Goal: Information Seeking & Learning: Understand process/instructions

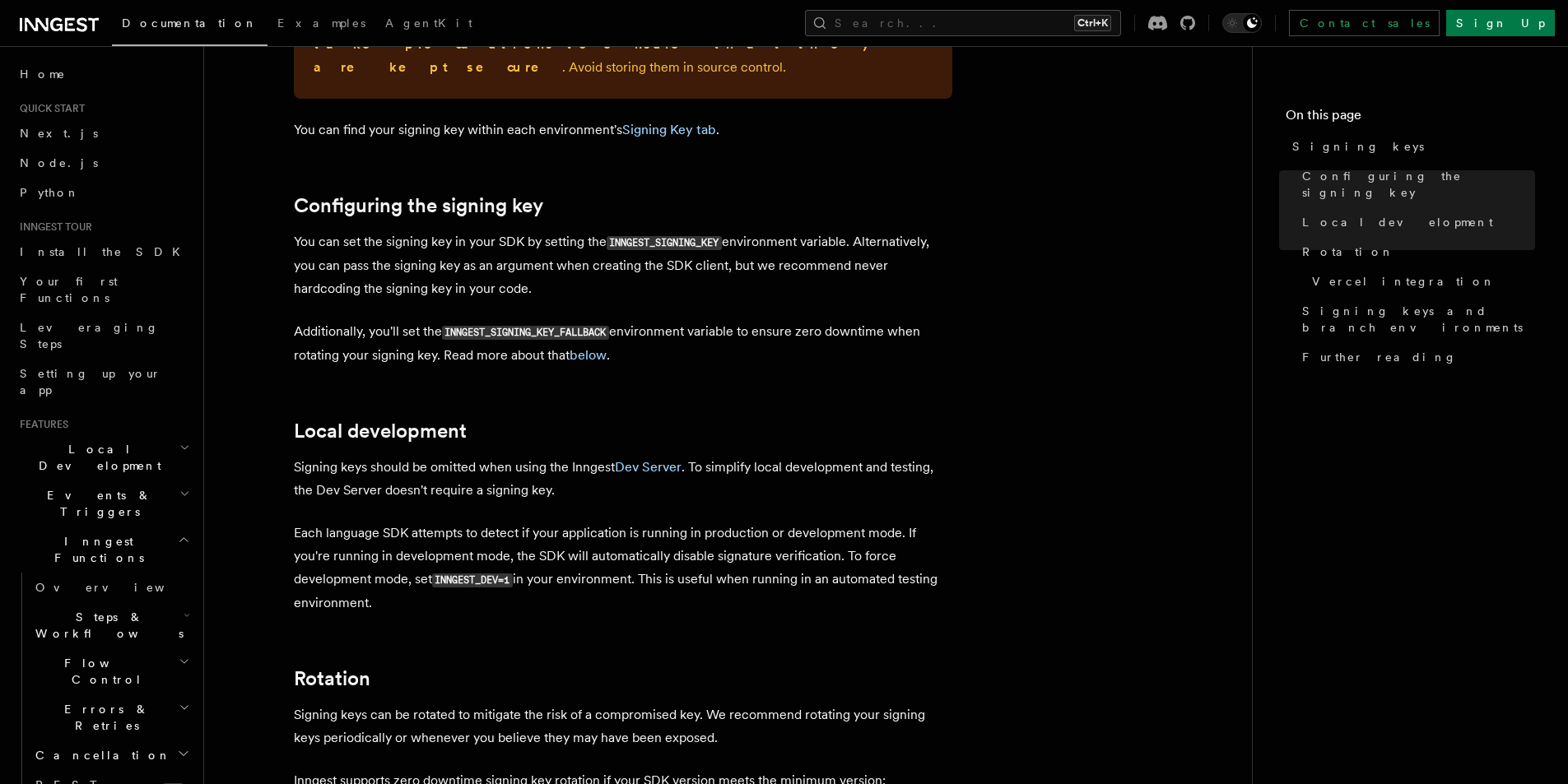
scroll to position [467, 0]
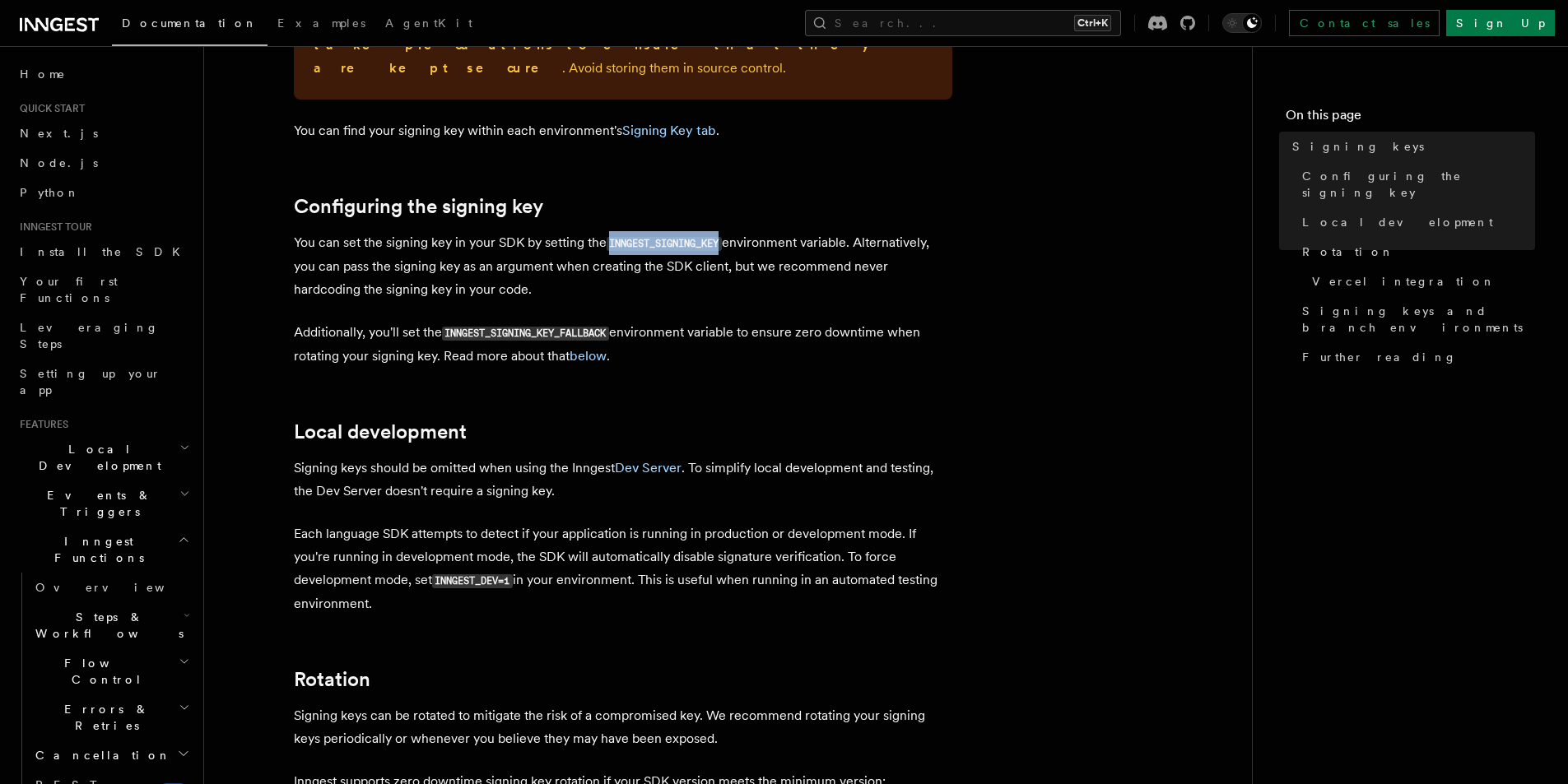
drag, startPoint x: 725, startPoint y: 221, endPoint x: 609, endPoint y: 218, distance: 116.0
click at [609, 237] on code "INNGEST_SIGNING_KEY" at bounding box center [664, 244] width 115 height 14
copy code "INNGEST_SIGNING_KEY"
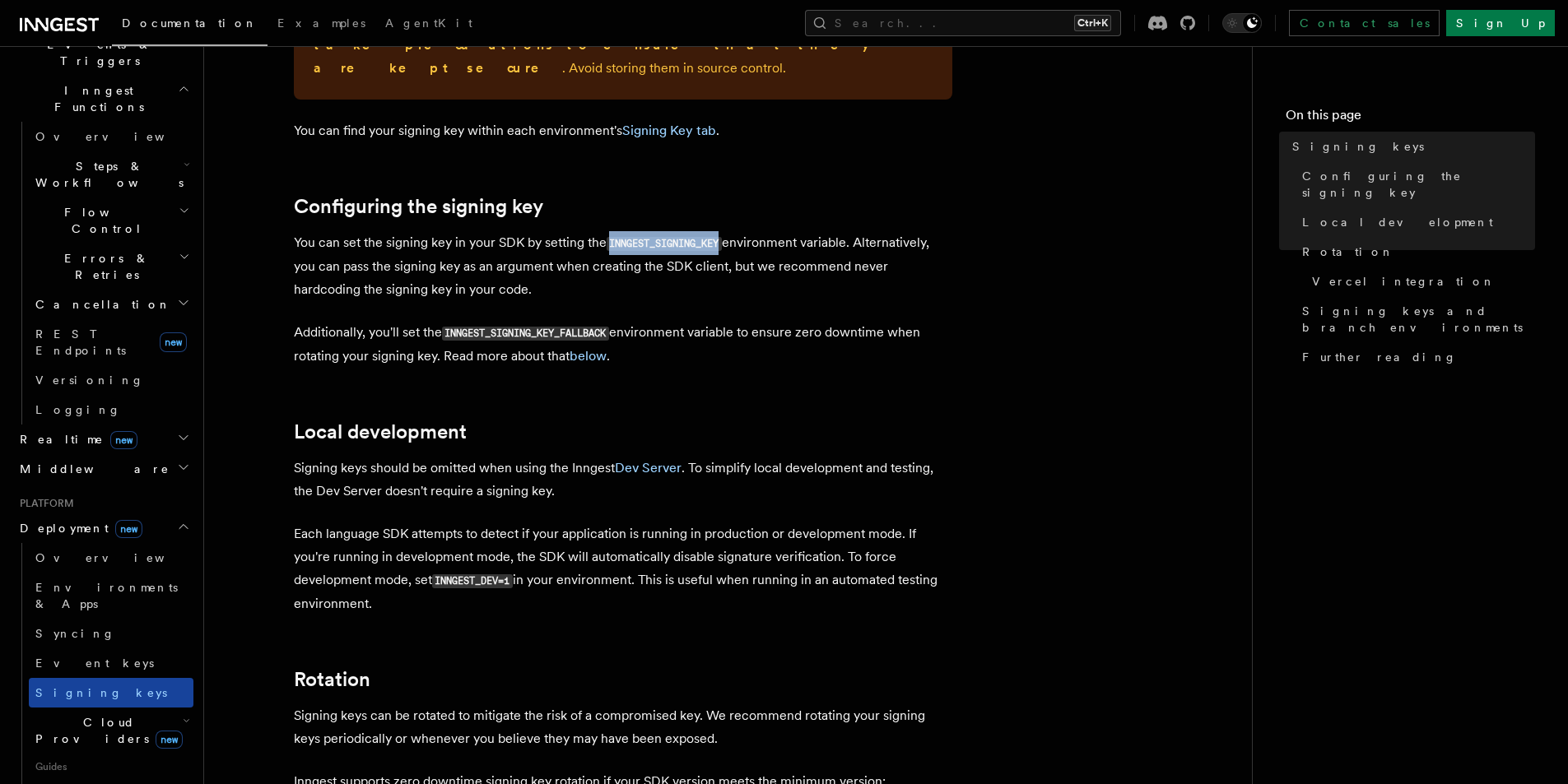
scroll to position [576, 0]
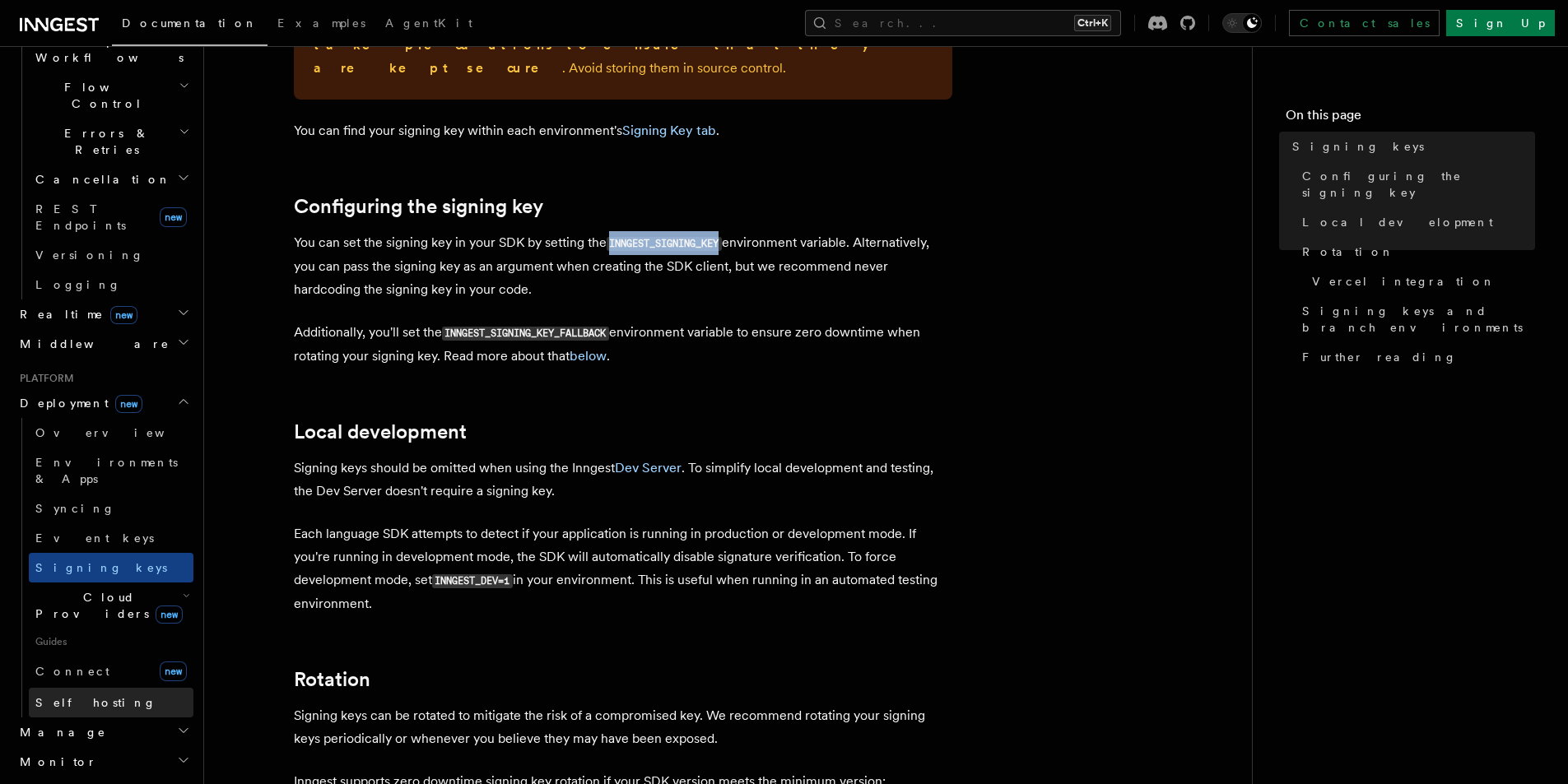
click at [104, 687] on link "Self hosting" at bounding box center [111, 702] width 164 height 30
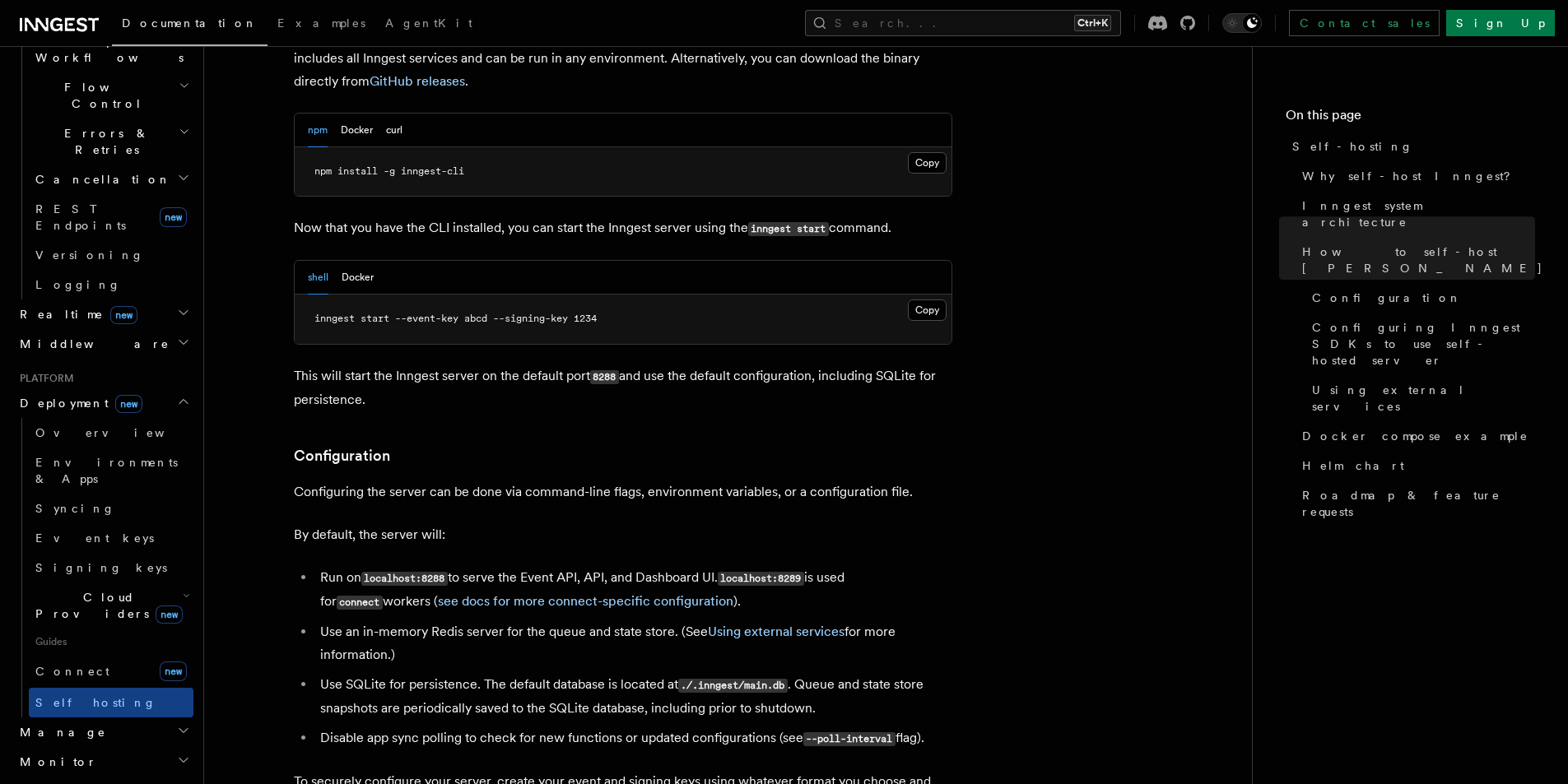
scroll to position [1563, 0]
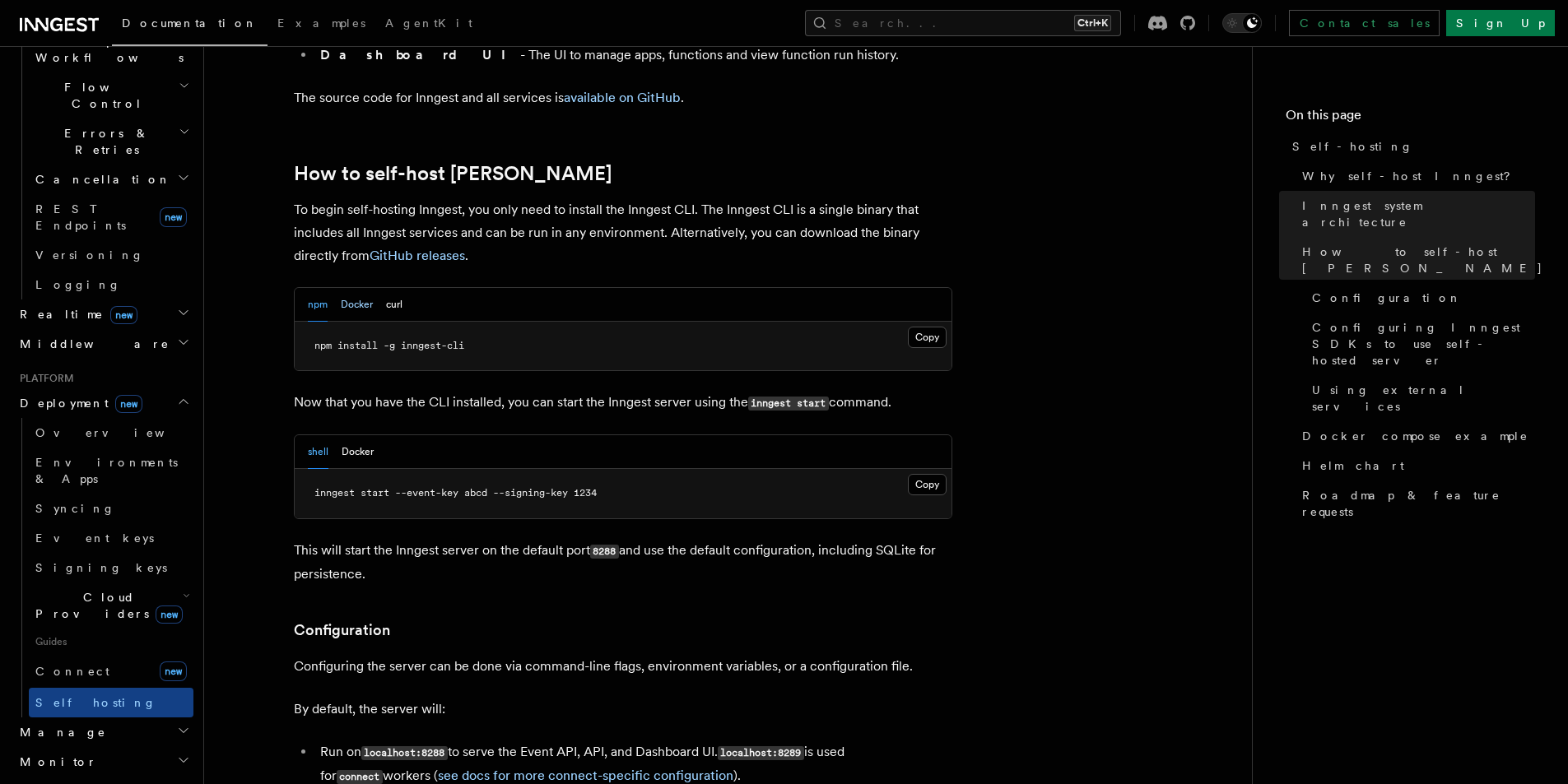
click at [359, 288] on button "Docker" at bounding box center [356, 304] width 32 height 34
drag, startPoint x: 768, startPoint y: 448, endPoint x: 622, endPoint y: 447, distance: 146.0
click at [622, 487] on span "docker run -p 8288:8288 -p 8289:8289 -e INNGEST_EVENT_KEY=abcd -e INNGEST_SIGNI…" at bounding box center [585, 492] width 692 height 12
copy span "INNGEST_SIGNING_KEY=1234"
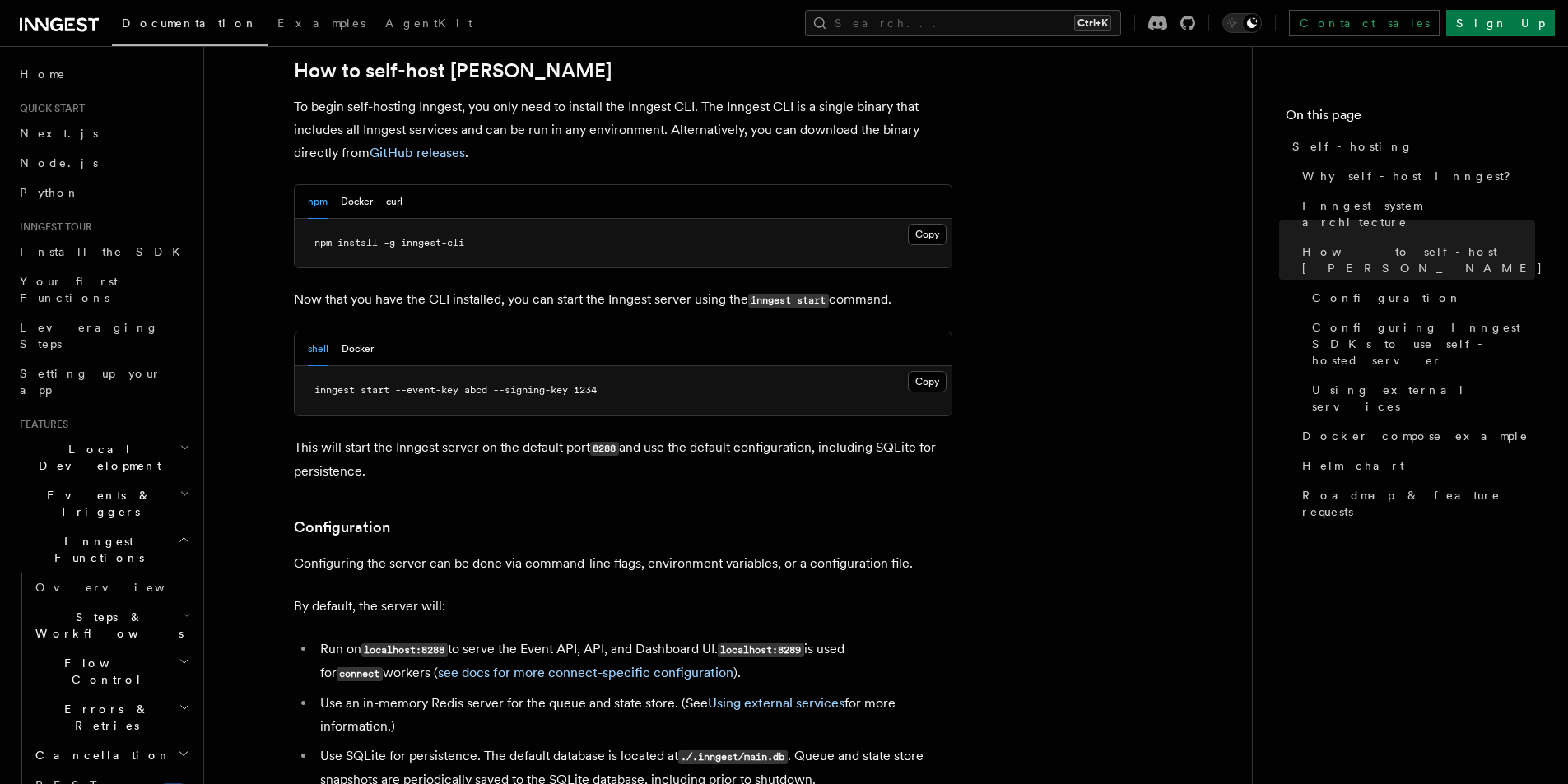
scroll to position [1646, 0]
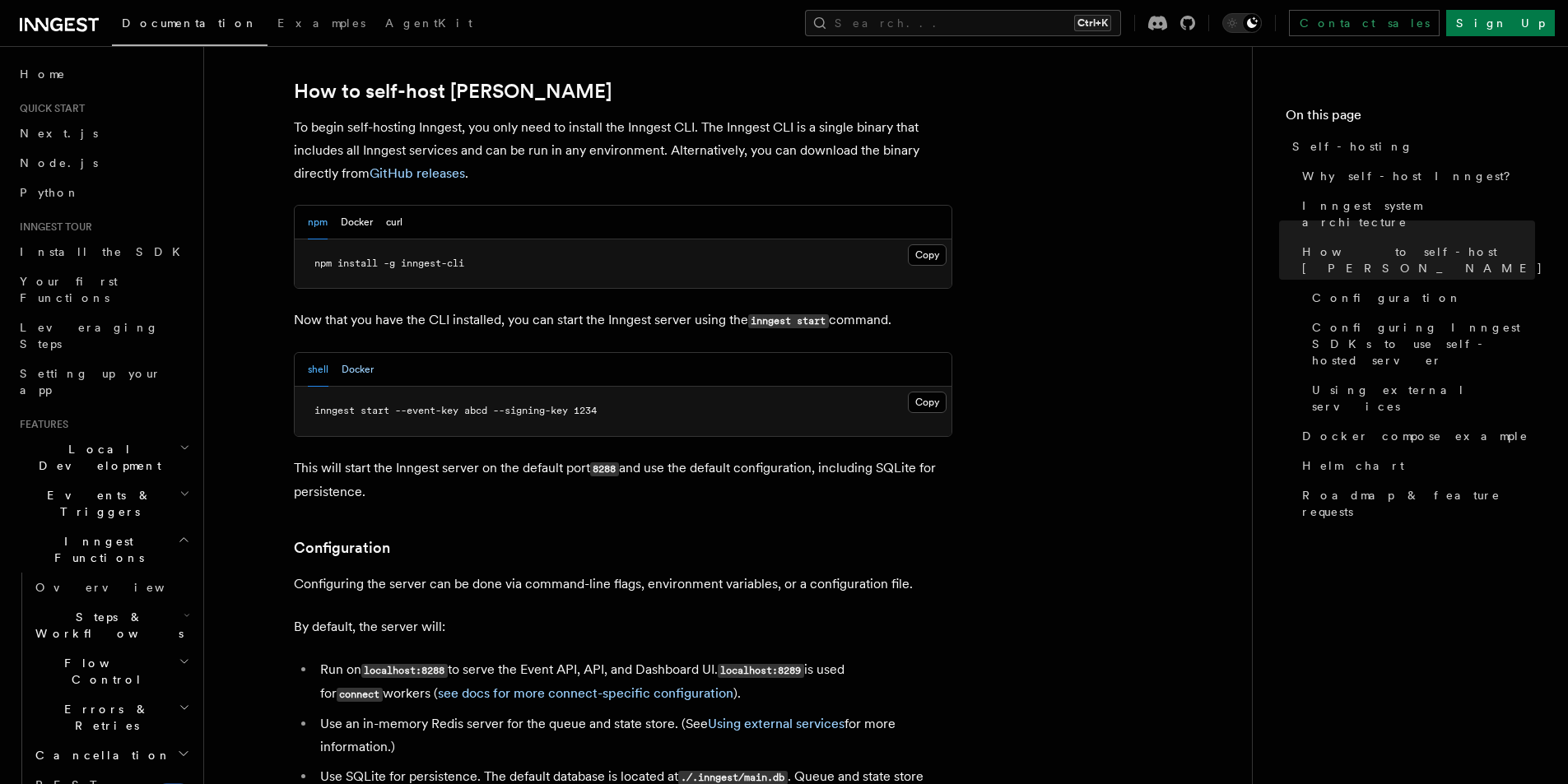
click at [362, 353] on button "Docker" at bounding box center [357, 370] width 32 height 34
drag, startPoint x: 683, startPoint y: 365, endPoint x: 552, endPoint y: 361, distance: 131.1
click at [552, 405] on span "docker run -p 8288:8288 -p 8289:8289 -e INNGEST_EVENT_KEY=abcd -e INNGEST_SIGNI…" at bounding box center [660, 411] width 692 height 12
copy span "INNGEST_EVENT_KEY=abcd"
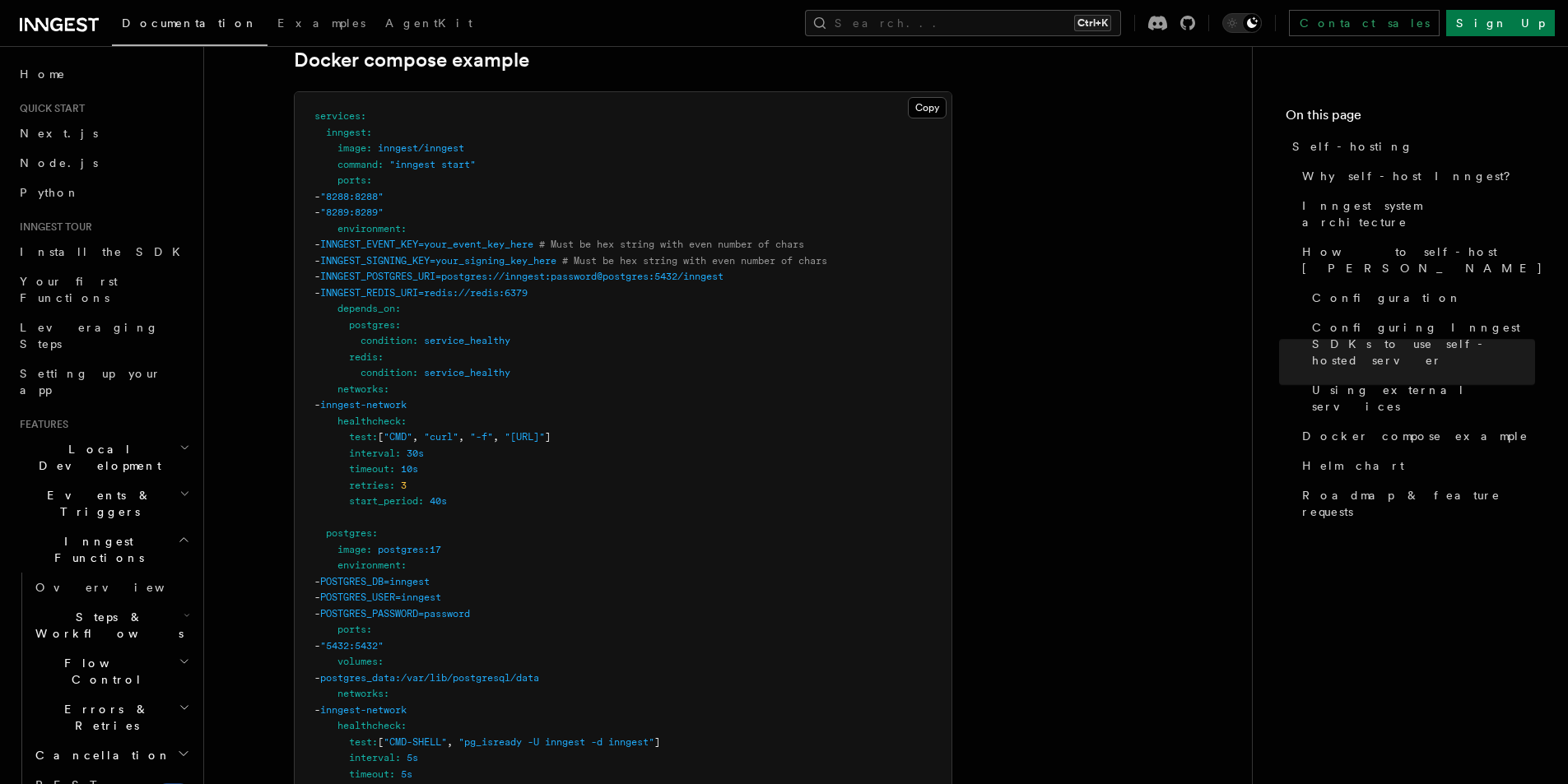
scroll to position [4442, 0]
